Goal: Task Accomplishment & Management: Use online tool/utility

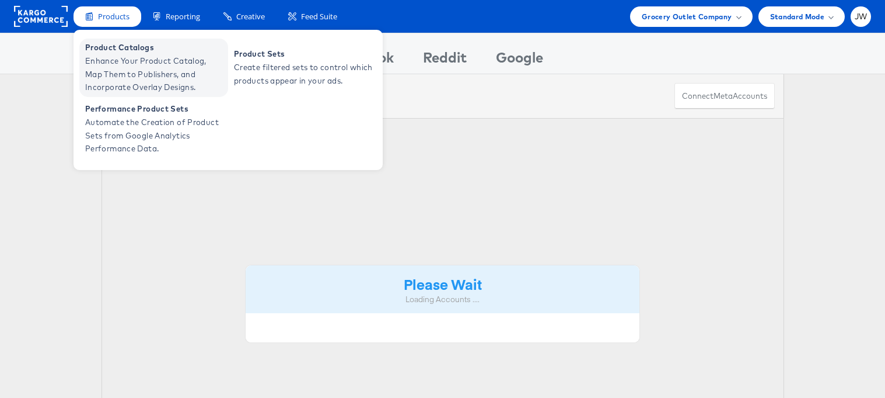
click at [106, 62] on span "Enhance Your Product Catalog, Map Them to Publishers, and Incorporate Overlay D…" at bounding box center [155, 74] width 140 height 40
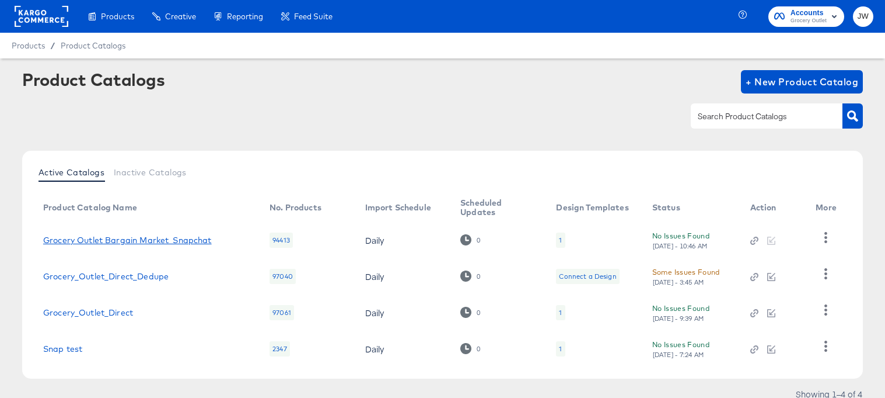
click at [130, 238] on link "Grocery Outlet Bargain Market_Snapchat" at bounding box center [127, 239] width 169 height 9
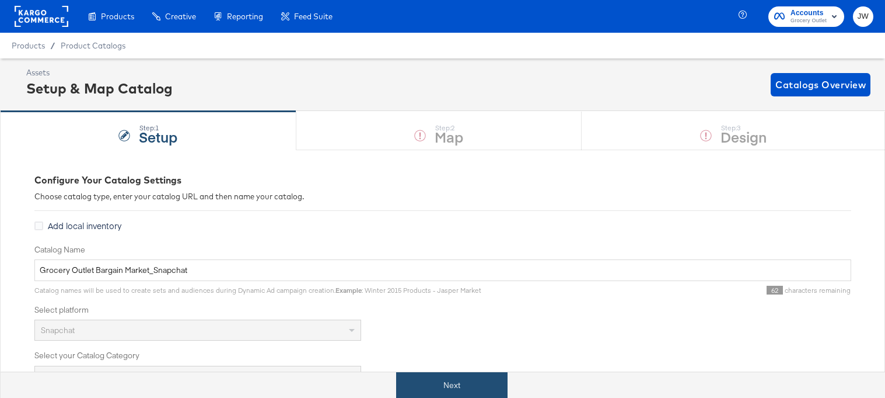
click at [427, 374] on button "Next" at bounding box center [451, 385] width 111 height 26
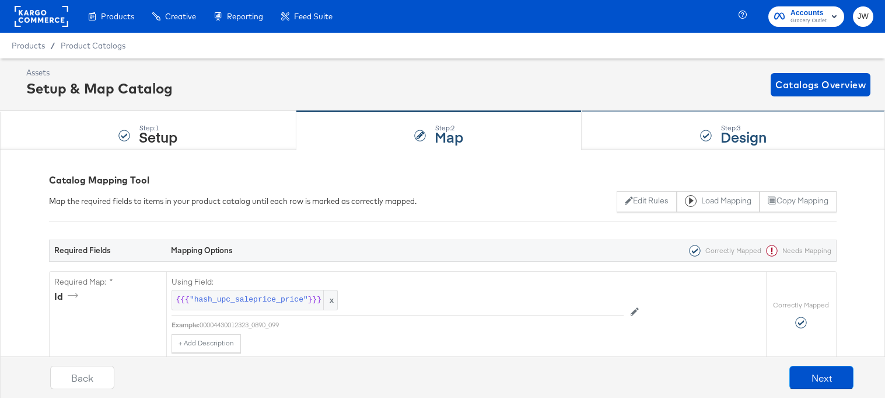
click at [694, 131] on div "Step: 3 Design" at bounding box center [734, 130] width 304 height 39
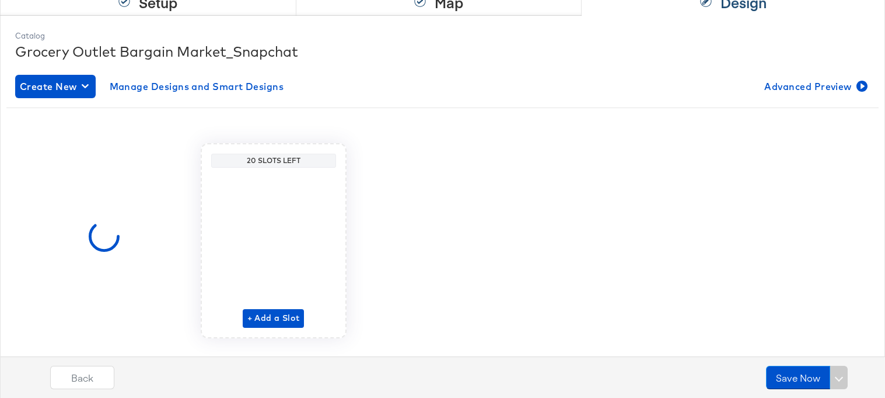
scroll to position [159, 0]
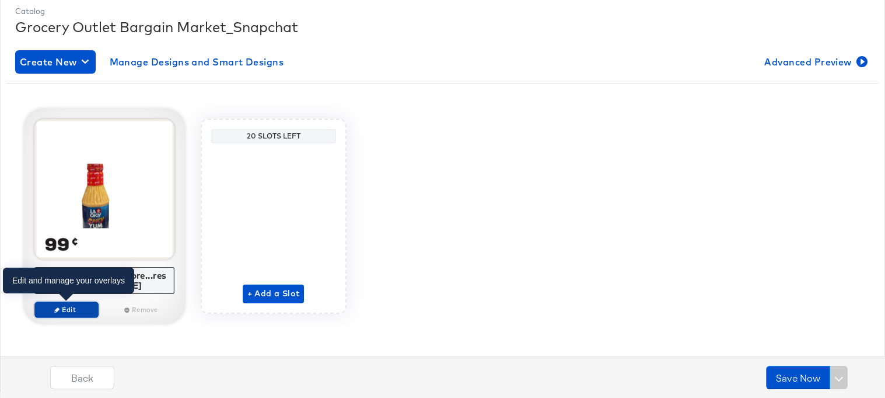
click at [76, 311] on span "Edit" at bounding box center [66, 309] width 54 height 9
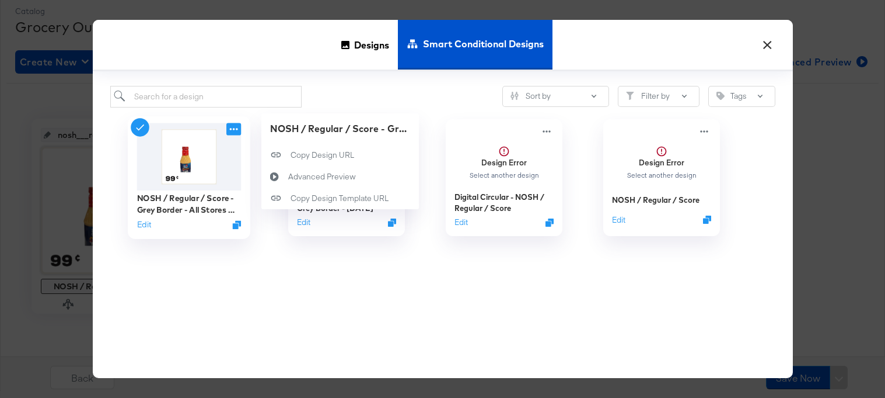
click at [231, 130] on icon at bounding box center [233, 129] width 15 height 12
click at [359, 39] on span "Designs" at bounding box center [371, 44] width 35 height 51
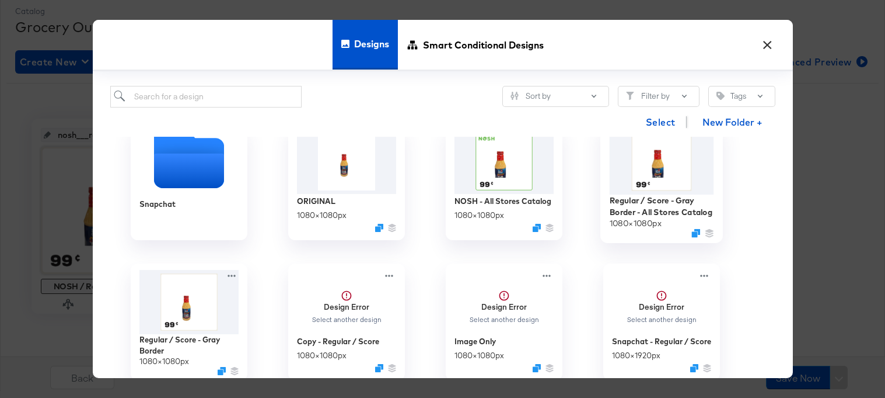
scroll to position [12, 0]
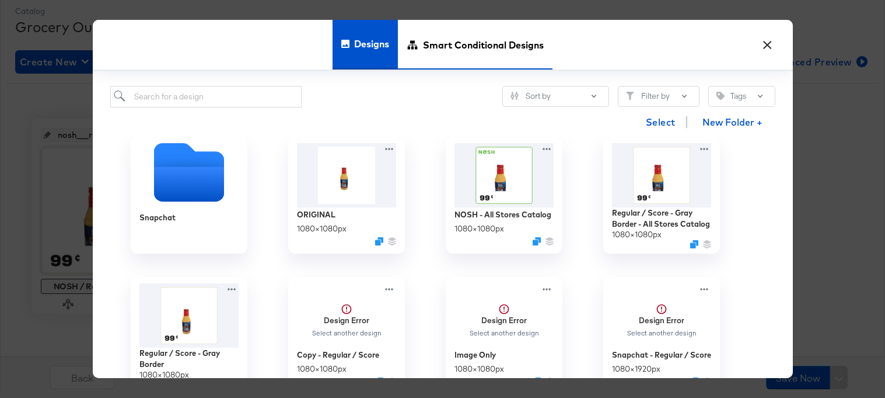
click at [459, 28] on span "Smart Conditional Designs" at bounding box center [483, 44] width 121 height 51
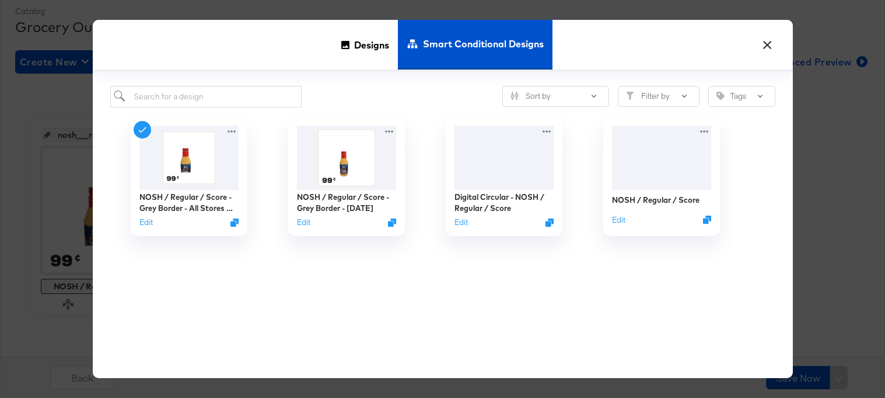
scroll to position [0, 0]
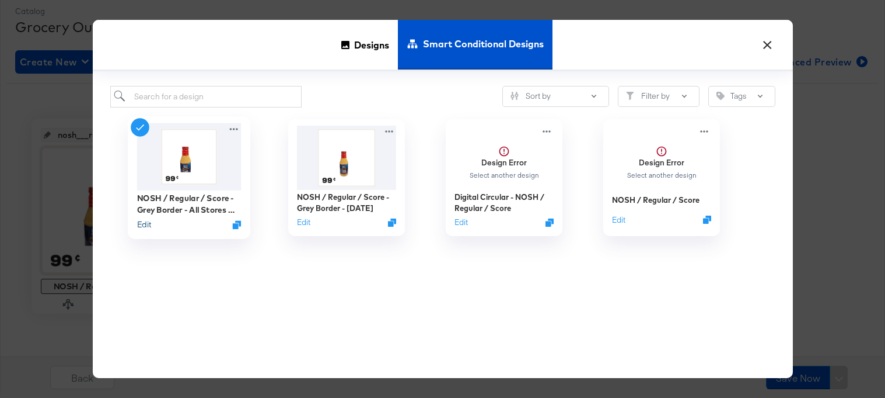
click at [142, 226] on button "Edit" at bounding box center [144, 223] width 14 height 11
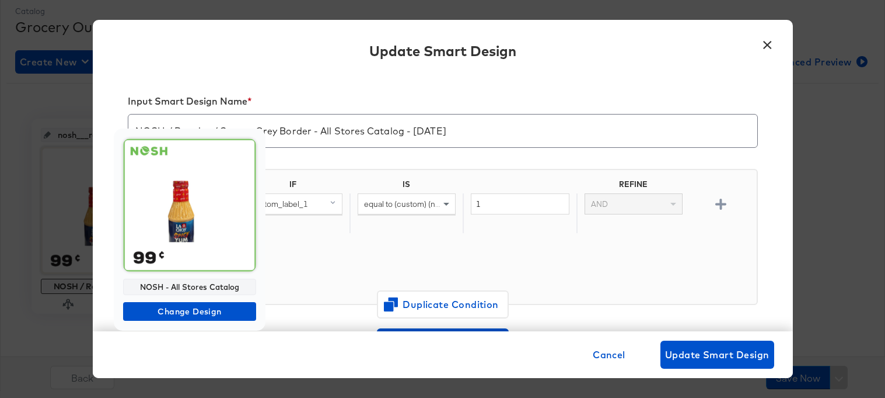
click at [212, 221] on img at bounding box center [189, 204] width 133 height 133
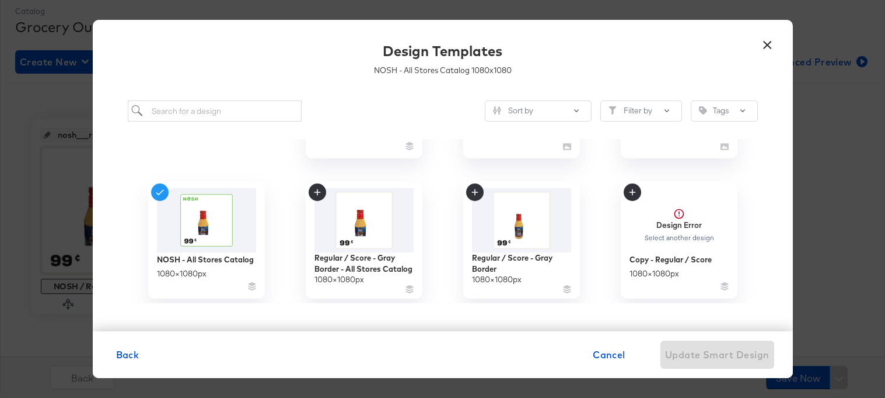
scroll to position [113, 0]
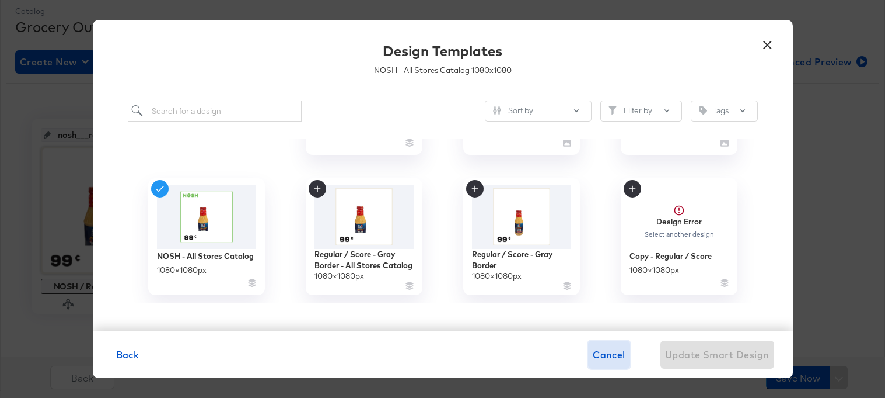
click at [620, 355] on span "Cancel" at bounding box center [609, 354] width 33 height 16
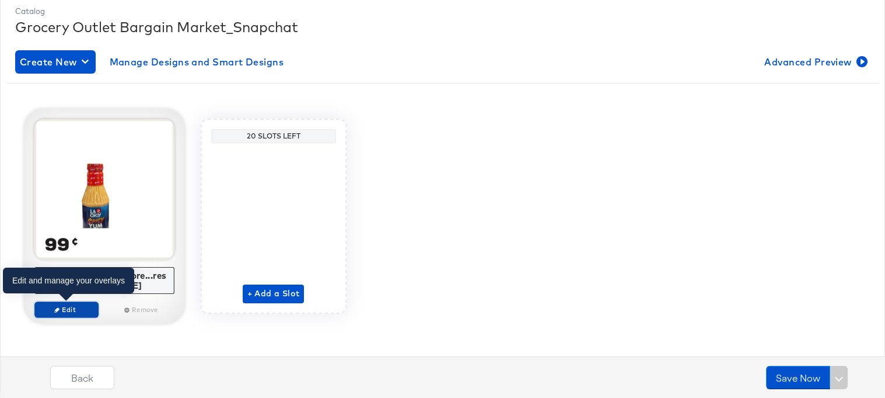
click at [67, 309] on span "Edit" at bounding box center [66, 309] width 54 height 9
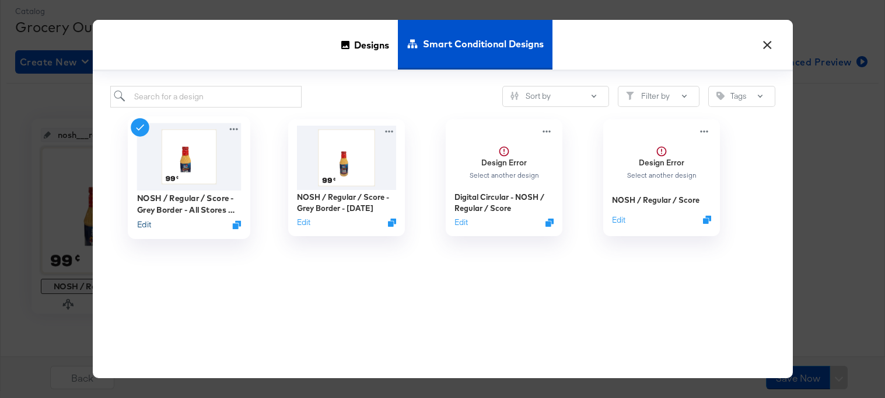
click at [146, 225] on button "Edit" at bounding box center [144, 223] width 14 height 11
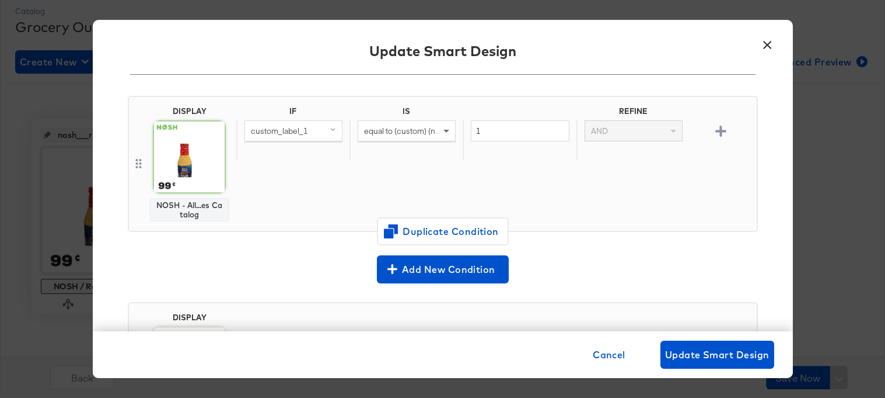
scroll to position [128, 0]
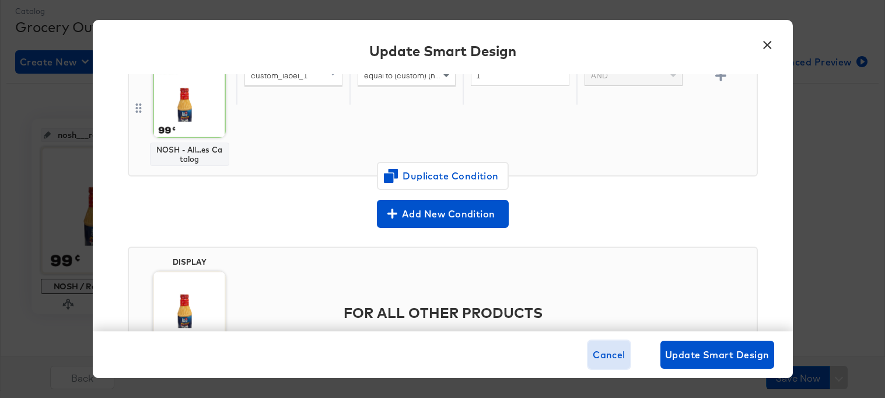
click at [612, 347] on span "Cancel" at bounding box center [609, 354] width 33 height 16
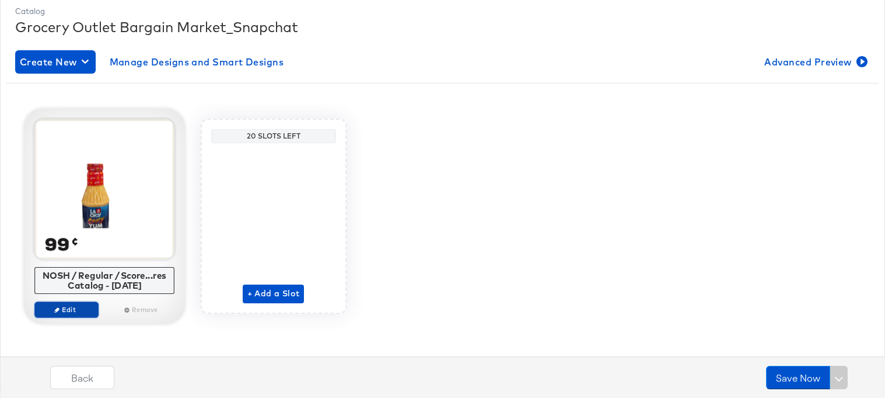
click at [78, 310] on span "Edit" at bounding box center [66, 309] width 54 height 9
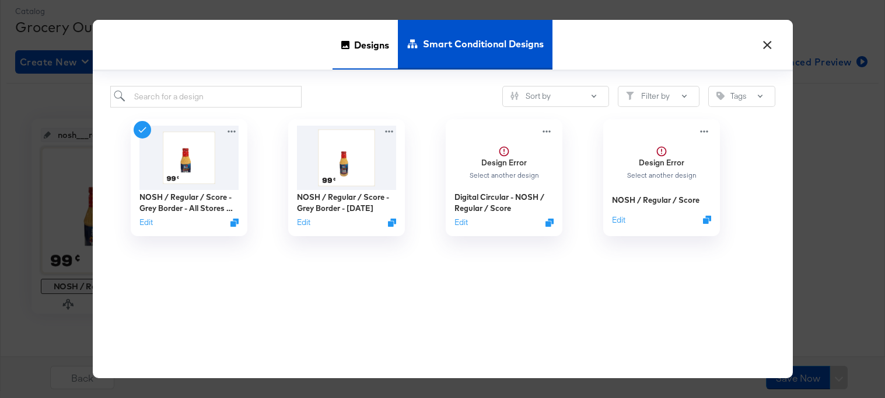
click at [384, 55] on span "Designs" at bounding box center [371, 44] width 35 height 51
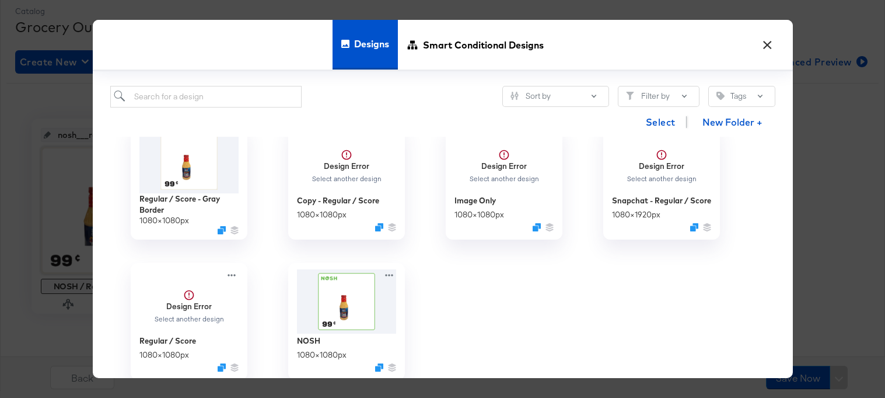
scroll to position [166, 0]
click at [772, 40] on button "×" at bounding box center [768, 42] width 21 height 21
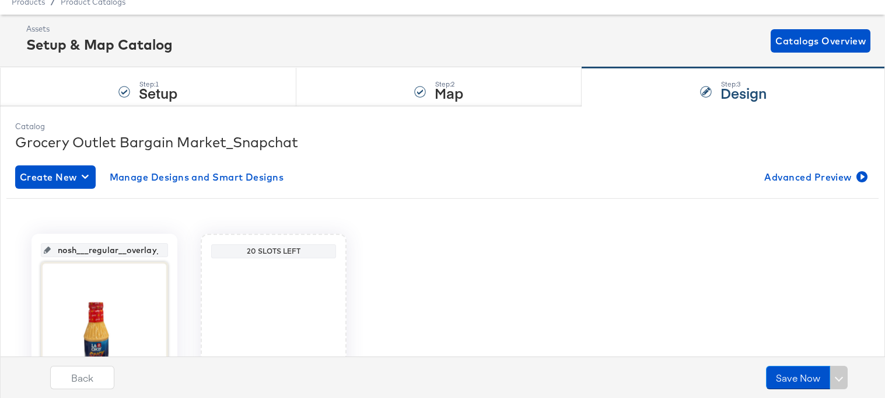
scroll to position [0, 0]
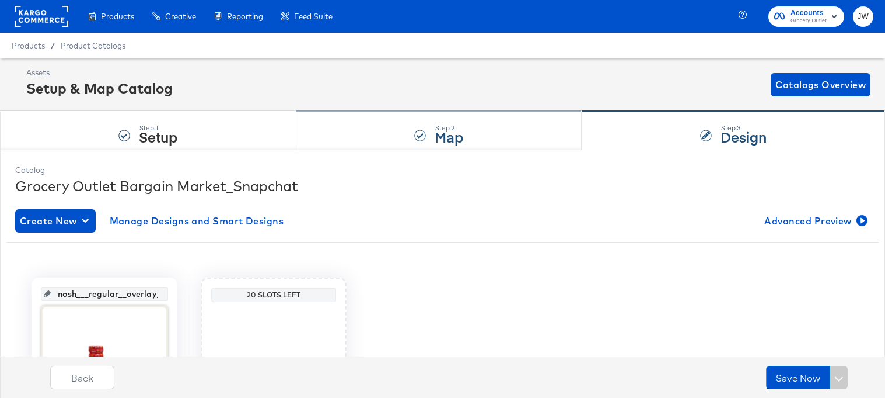
click at [338, 131] on div "Step: 2 Map" at bounding box center [440, 130] width 286 height 39
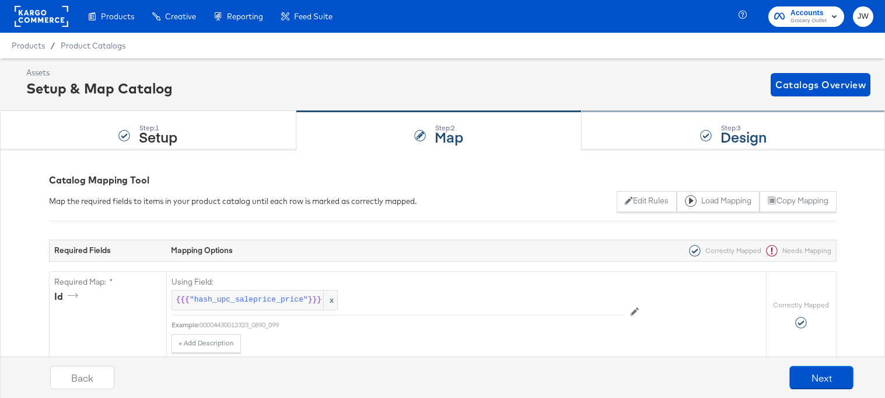
click at [619, 149] on div "Step: 3 Design" at bounding box center [734, 130] width 304 height 39
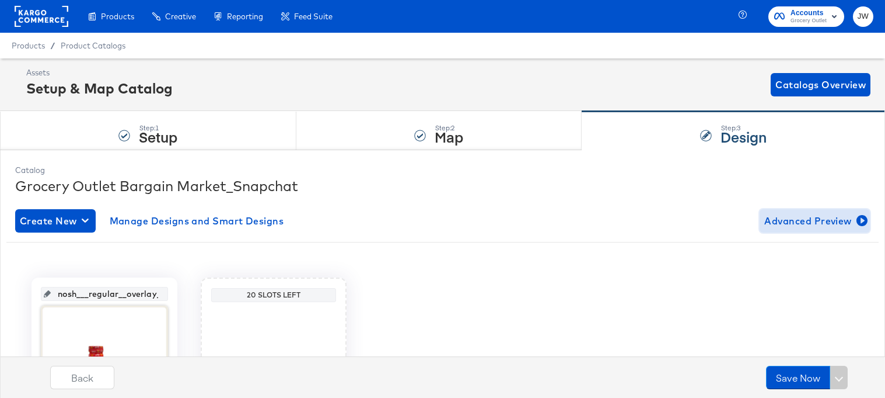
click at [789, 216] on span "Advanced Preview" at bounding box center [815, 220] width 101 height 16
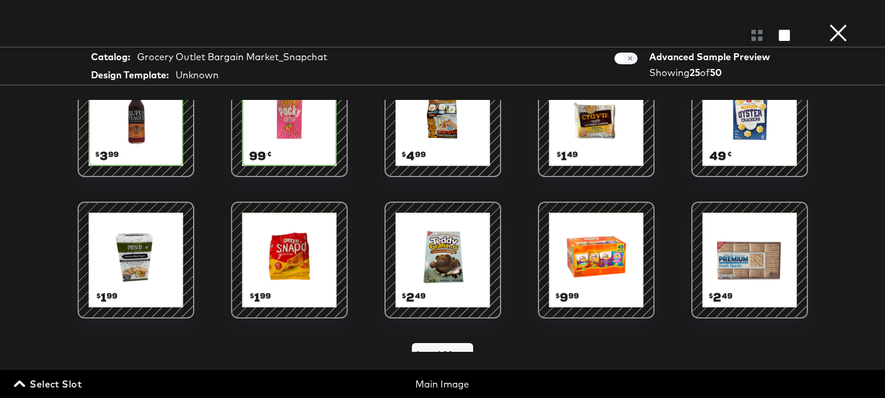
scroll to position [464, 0]
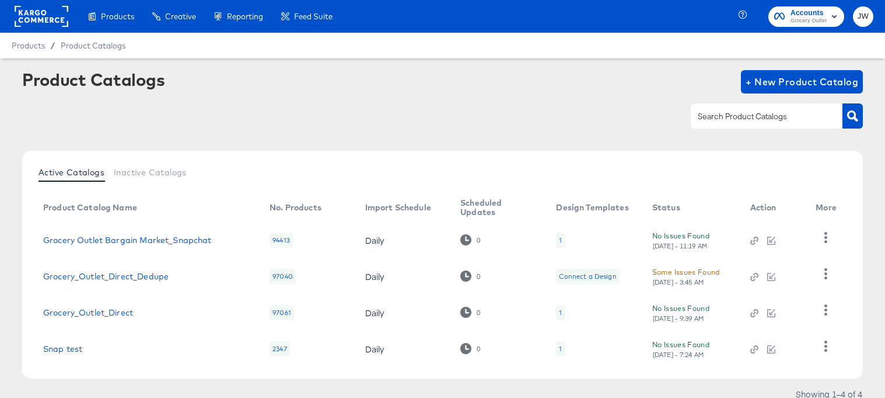
click at [30, 22] on rect at bounding box center [42, 16] width 54 height 21
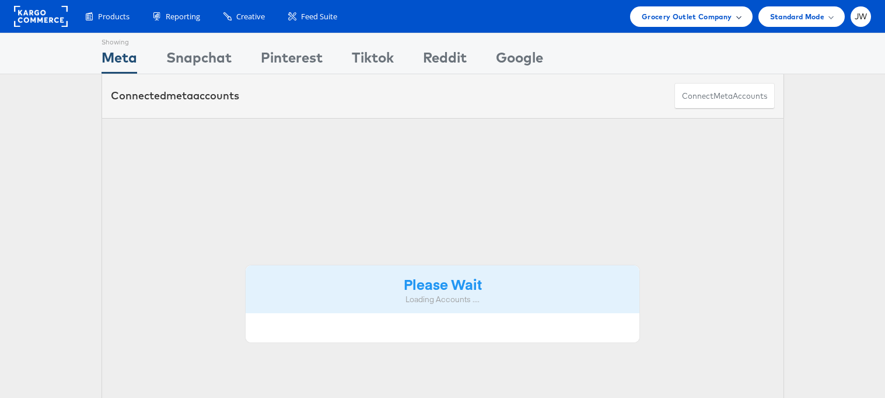
click at [688, 16] on span "Grocery Outlet Company" at bounding box center [687, 17] width 90 height 12
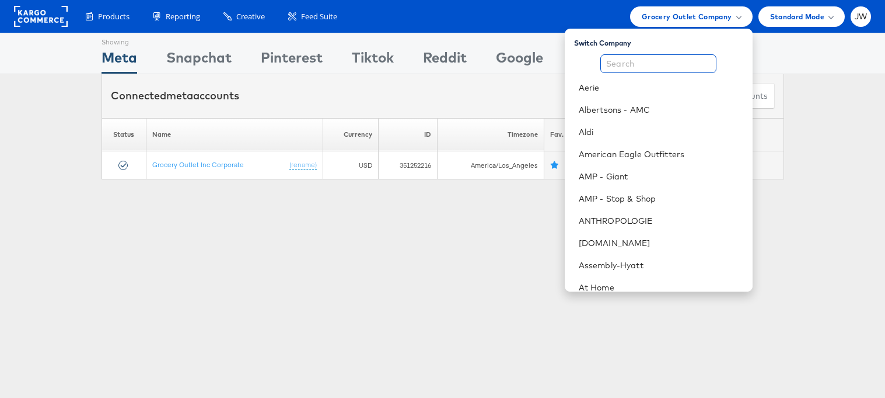
click at [664, 65] on input "text" at bounding box center [659, 63] width 116 height 19
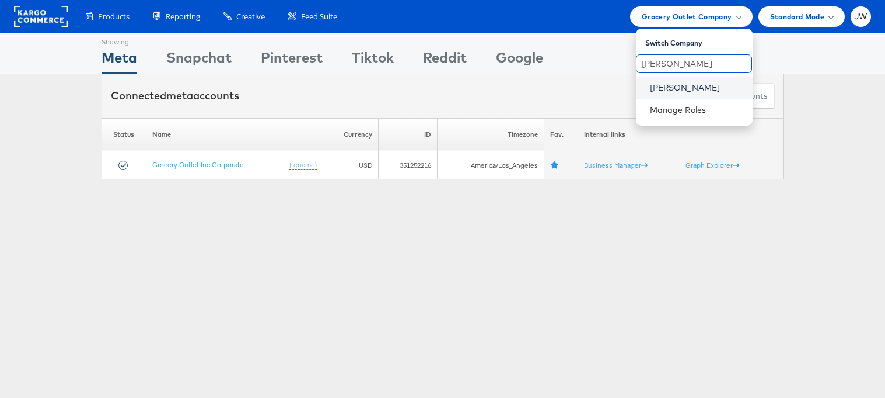
type input "lowe"
click at [668, 88] on link "Lowe's" at bounding box center [696, 88] width 93 height 12
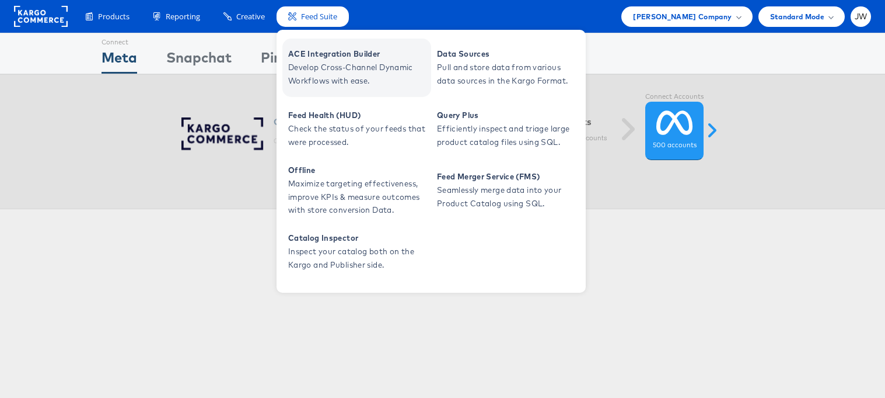
click at [318, 60] on span "ACE Integration Builder" at bounding box center [358, 53] width 140 height 13
